Goal: Task Accomplishment & Management: Manage account settings

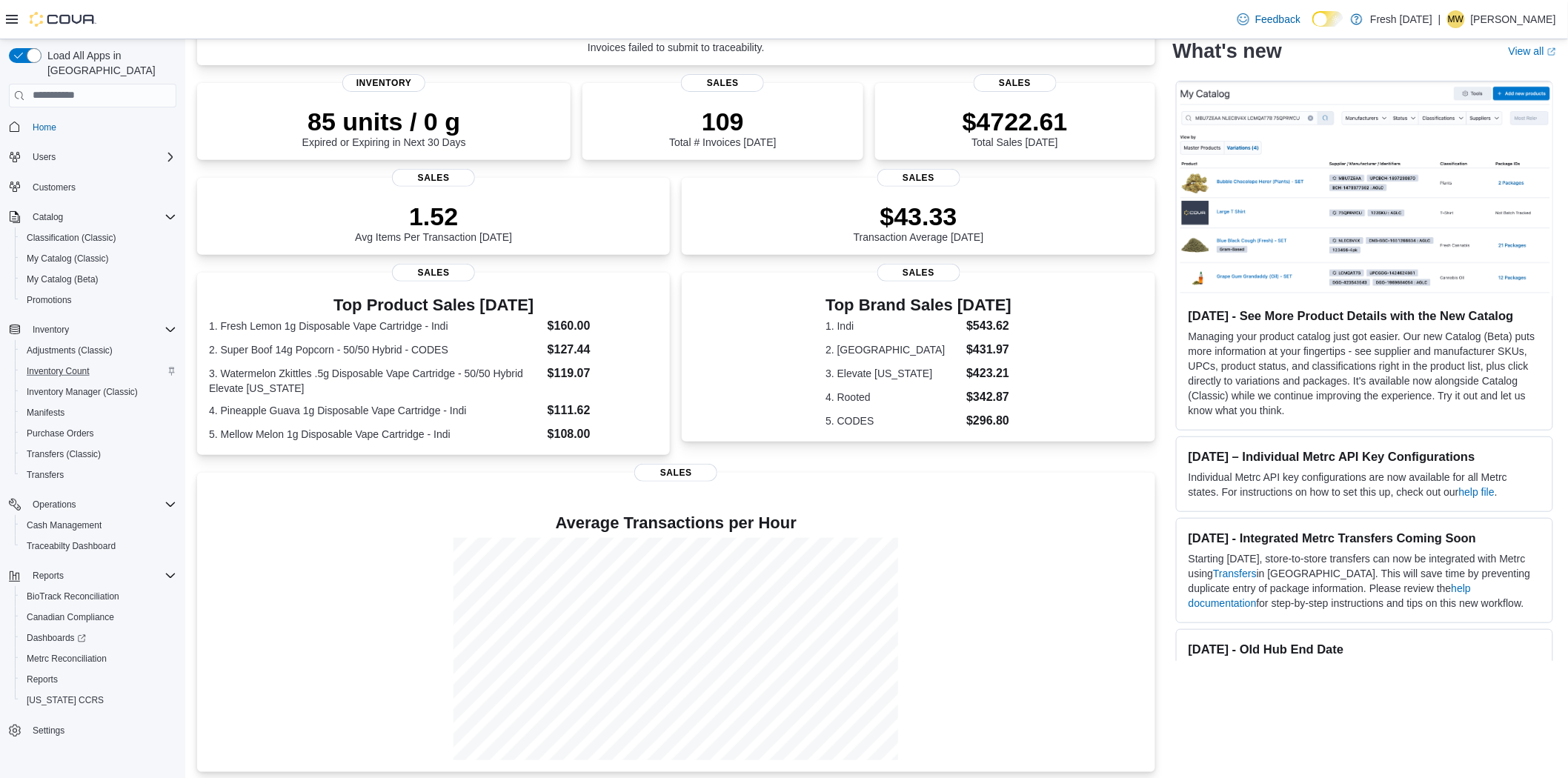
scroll to position [176, 0]
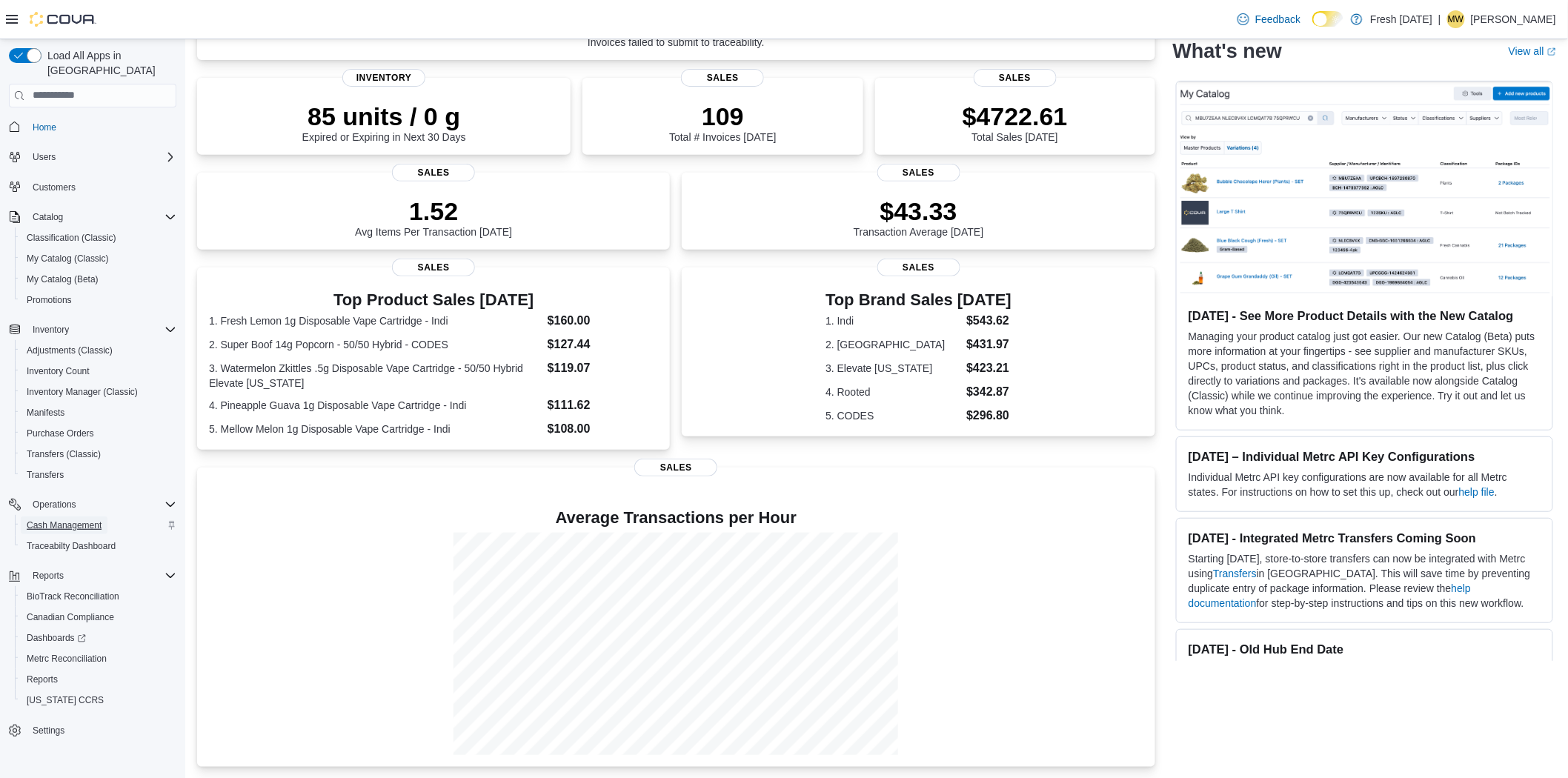
click at [55, 517] on span "Cash Management" at bounding box center [64, 525] width 75 height 18
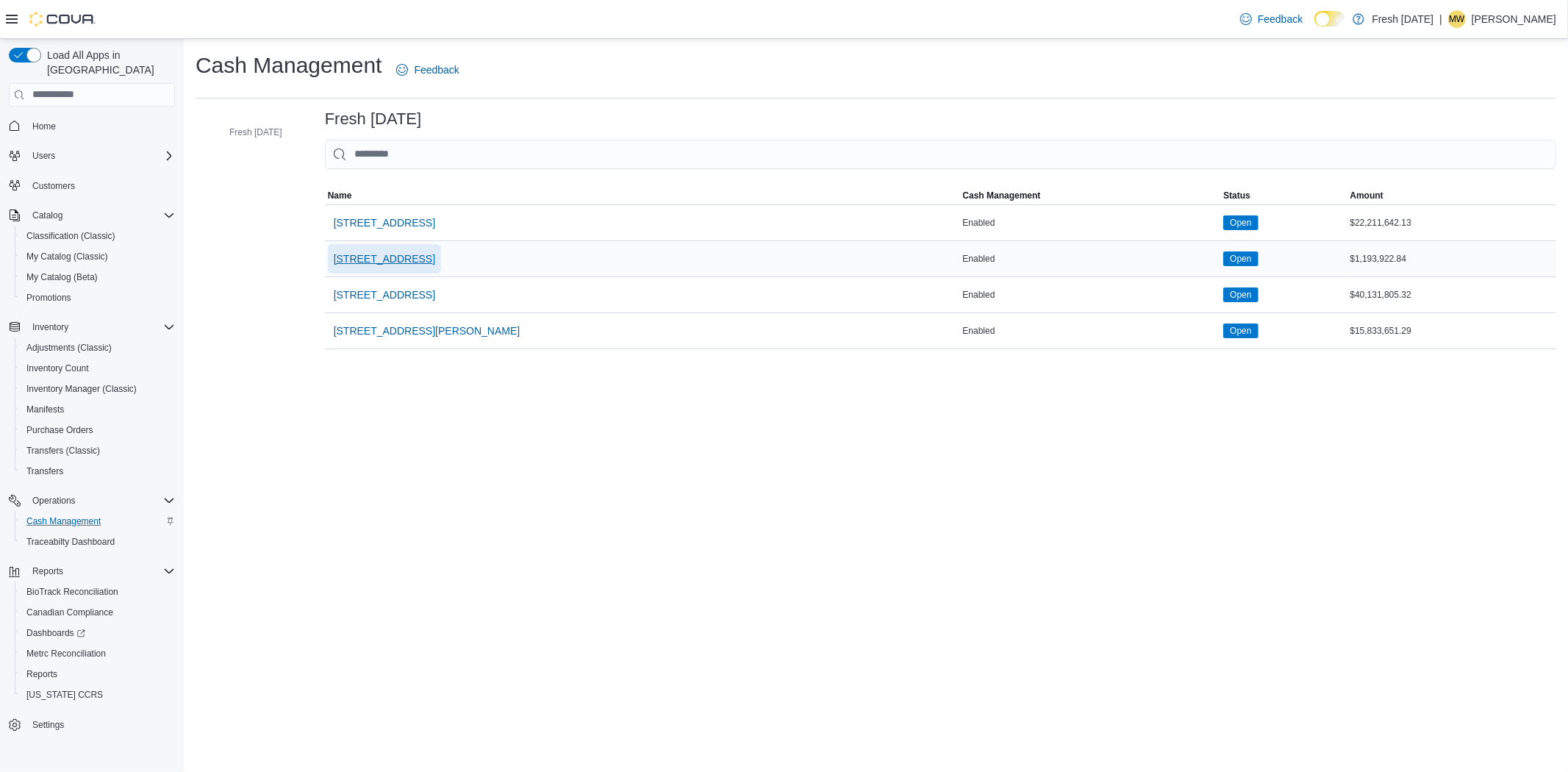
click at [372, 260] on span "[STREET_ADDRESS]" at bounding box center [384, 259] width 101 height 15
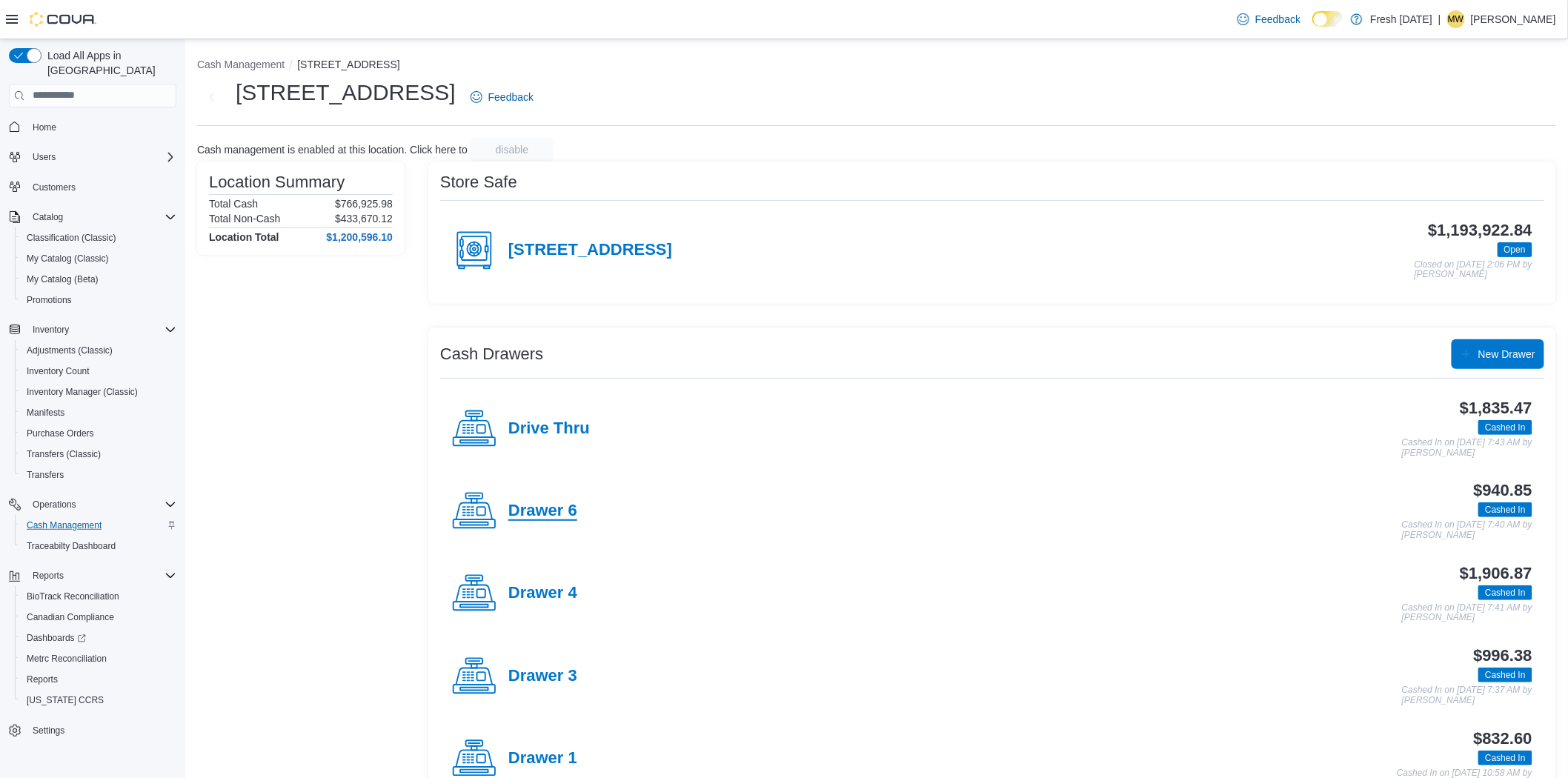
scroll to position [82, 0]
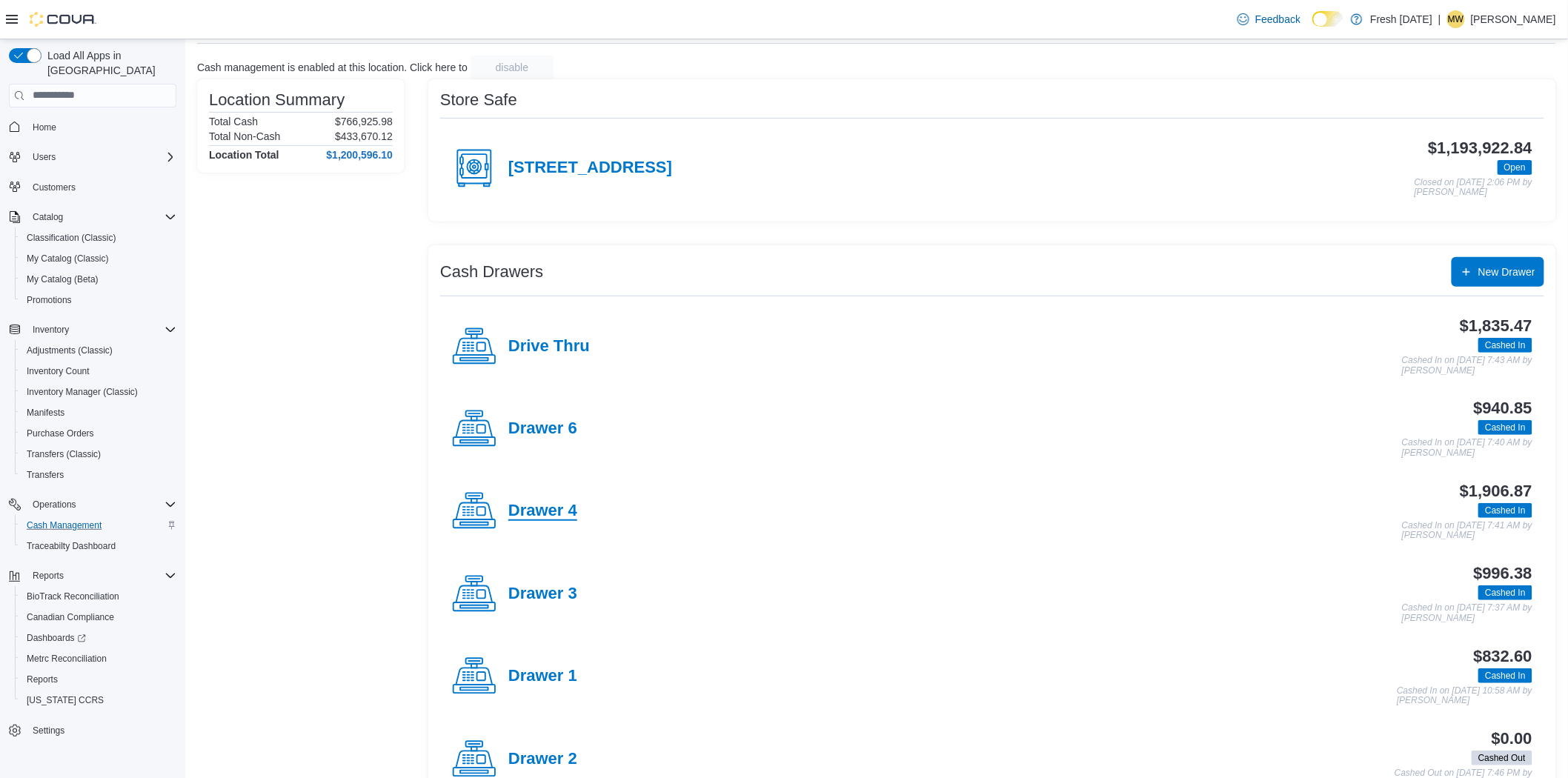
click at [521, 510] on h4 "Drawer 4" at bounding box center [543, 511] width 69 height 19
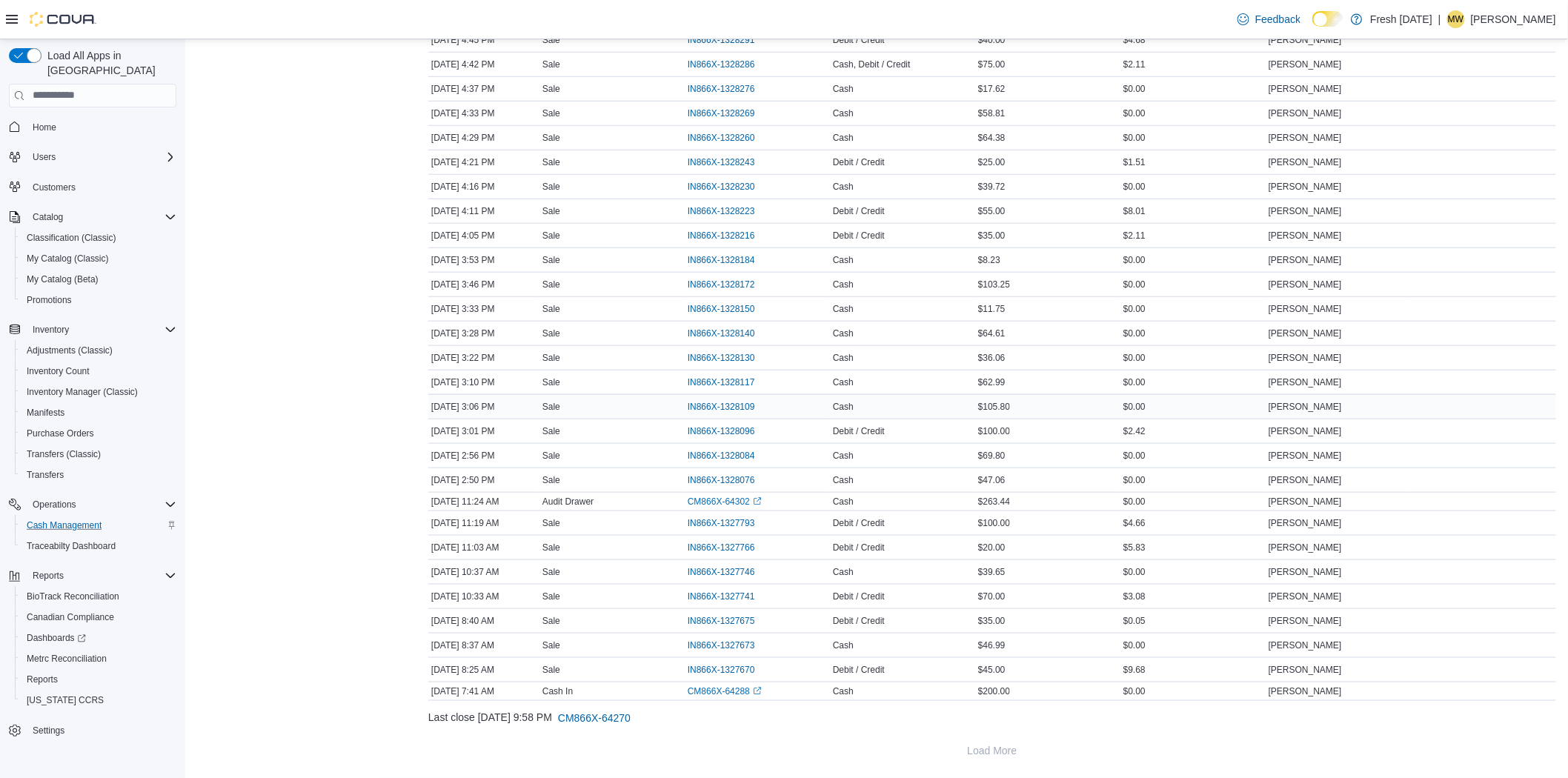
scroll to position [396, 0]
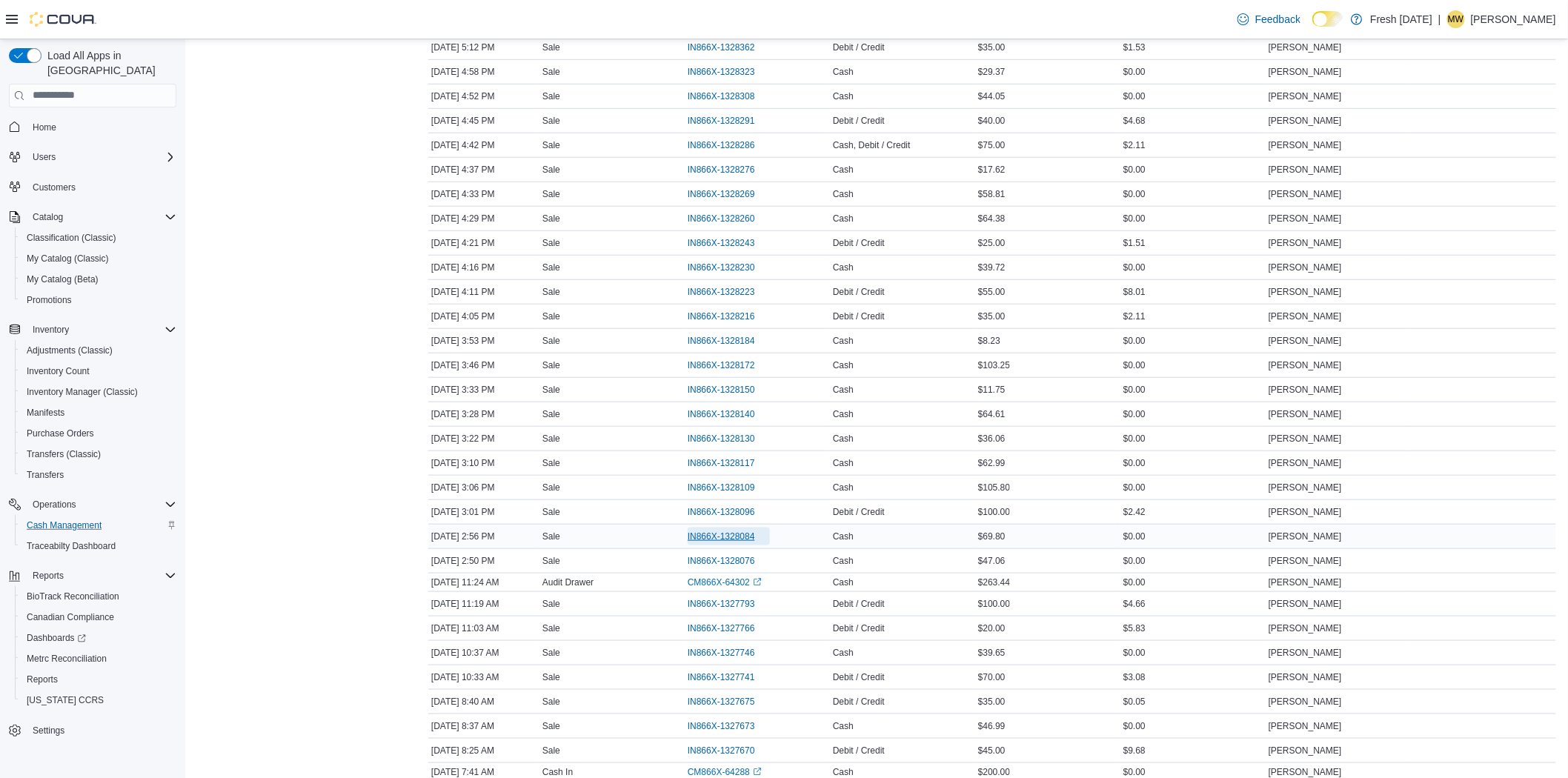
click at [720, 542] on span "IN866X-1328084" at bounding box center [721, 536] width 68 height 12
